Goal: Task Accomplishment & Management: Manage account settings

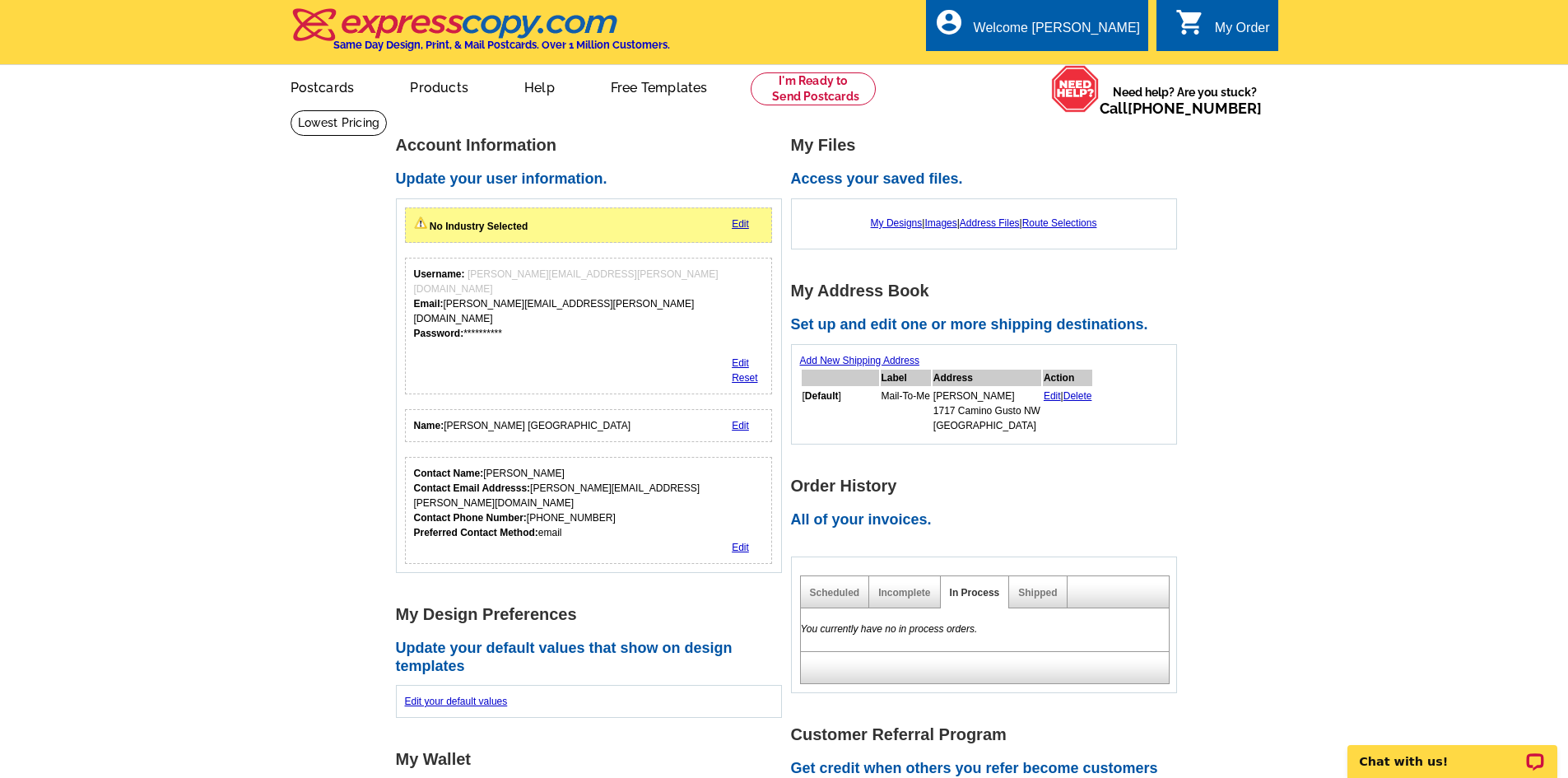
click at [822, 183] on h2 "Access your saved files." at bounding box center [988, 180] width 396 height 18
click at [826, 178] on h2 "Access your saved files." at bounding box center [988, 180] width 396 height 18
click at [984, 223] on link "Address Files" at bounding box center [990, 223] width 60 height 12
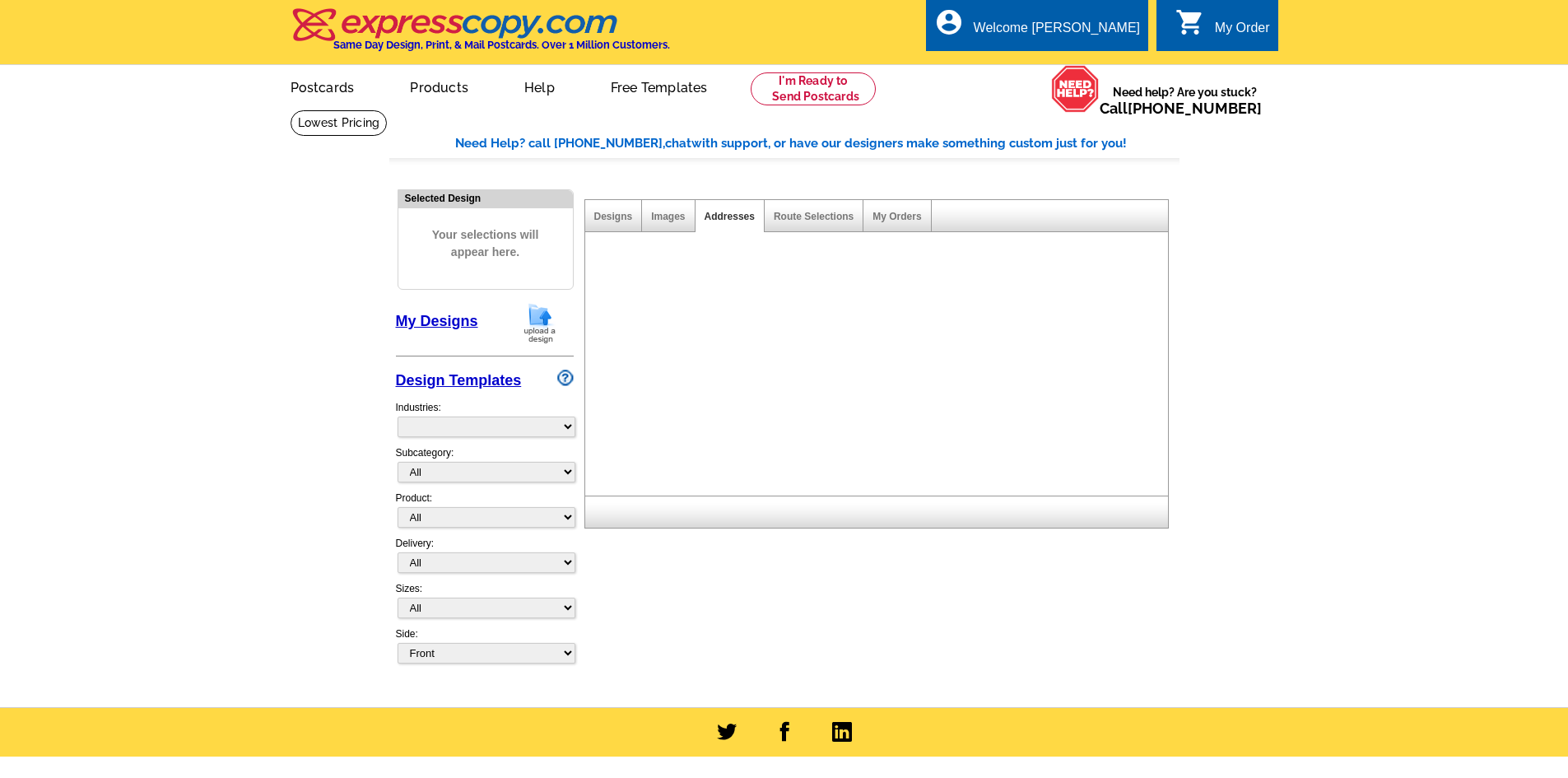
select select "785"
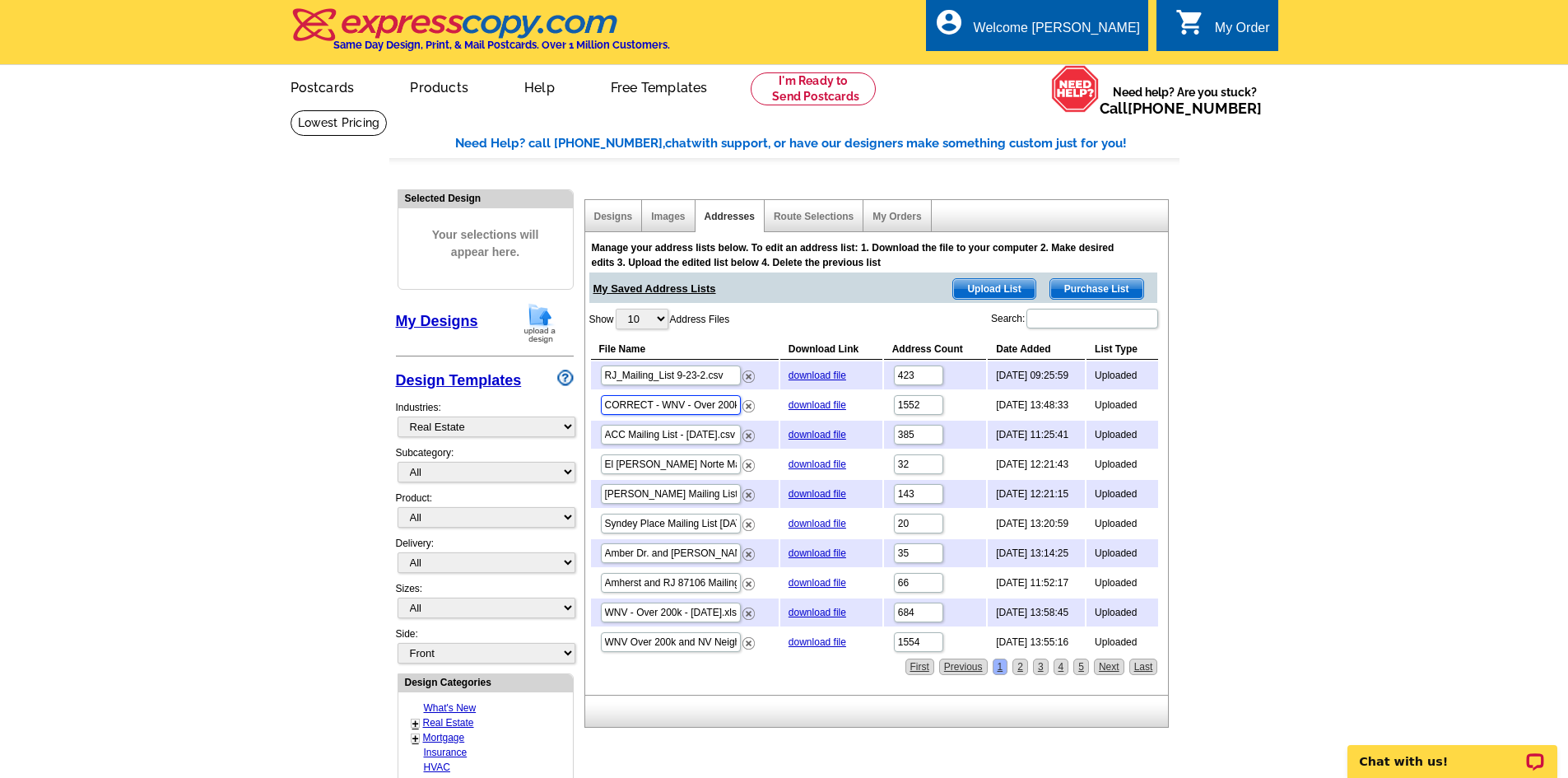
click at [701, 408] on input "CORRECT - WNV - Over 200k with NV Neighborhoods.xlsx" at bounding box center [671, 405] width 140 height 19
click at [1022, 669] on link "2" at bounding box center [1020, 666] width 16 height 17
click at [745, 441] on img at bounding box center [749, 436] width 12 height 12
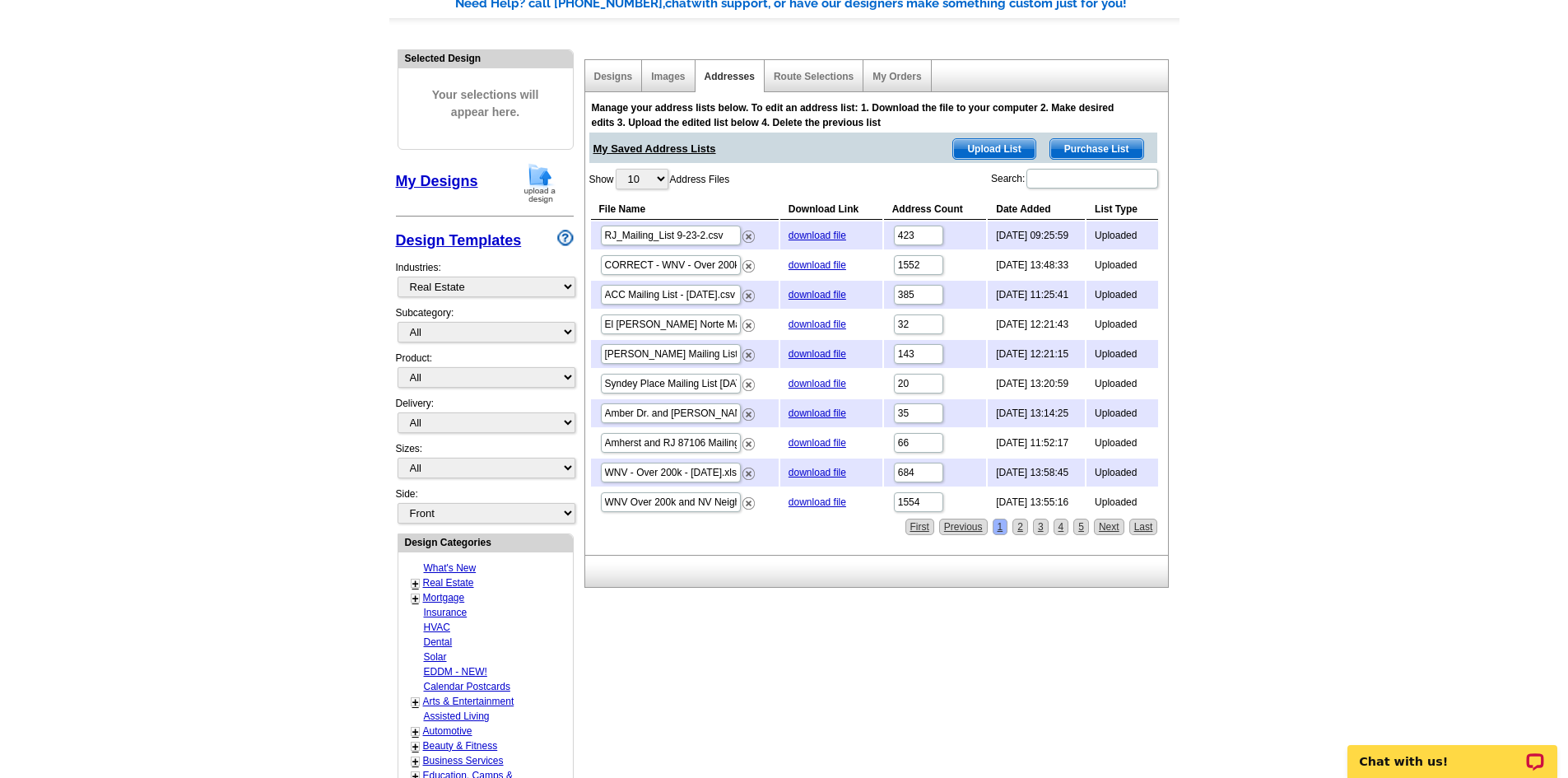
scroll to position [247, 0]
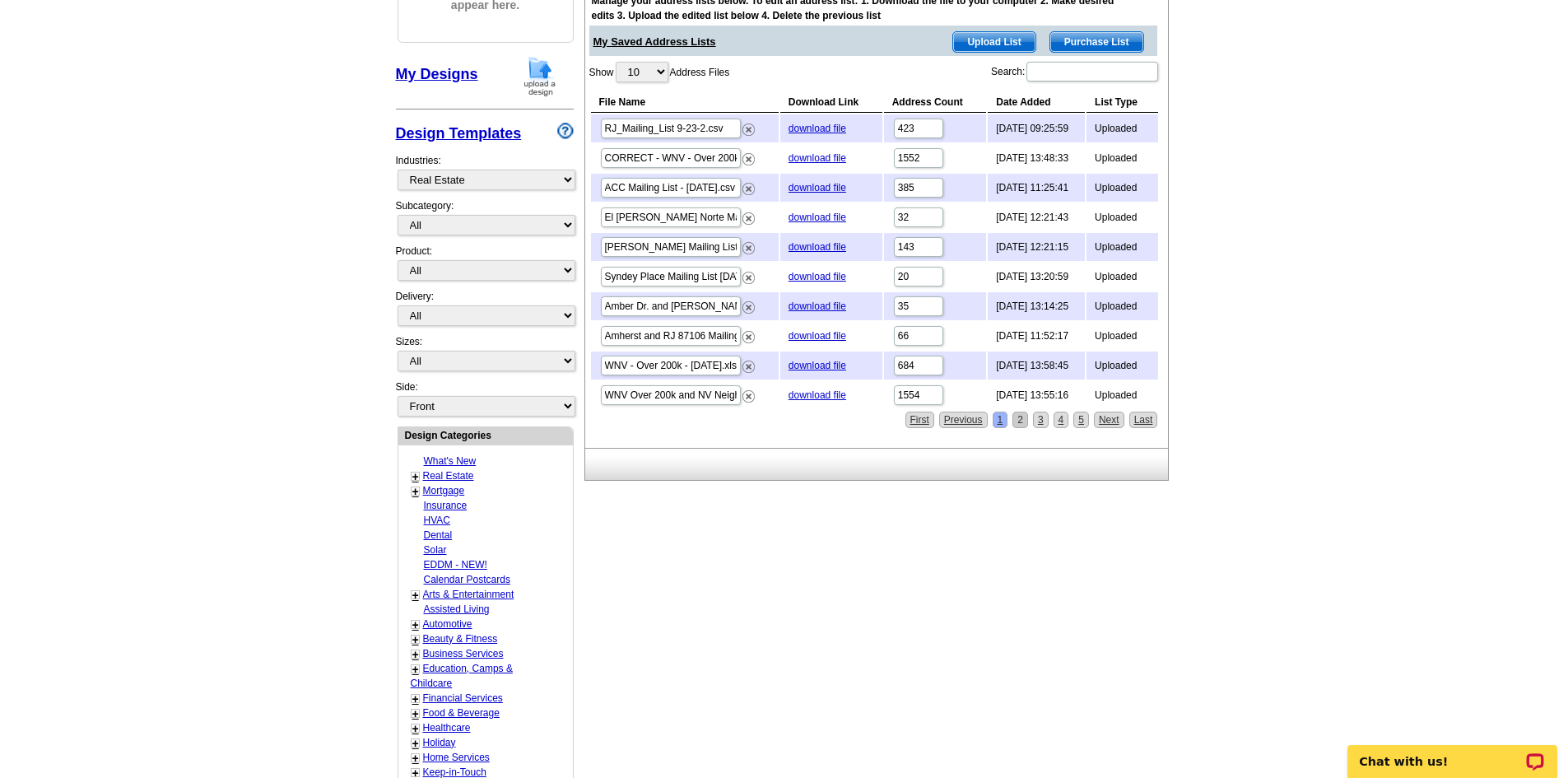
click at [1018, 420] on link "2" at bounding box center [1020, 420] width 16 height 17
click at [748, 191] on img at bounding box center [749, 189] width 12 height 12
click at [1022, 420] on link "2" at bounding box center [1020, 420] width 16 height 17
click at [813, 397] on link "download file" at bounding box center [817, 395] width 58 height 12
